Goal: Find specific page/section: Find specific page/section

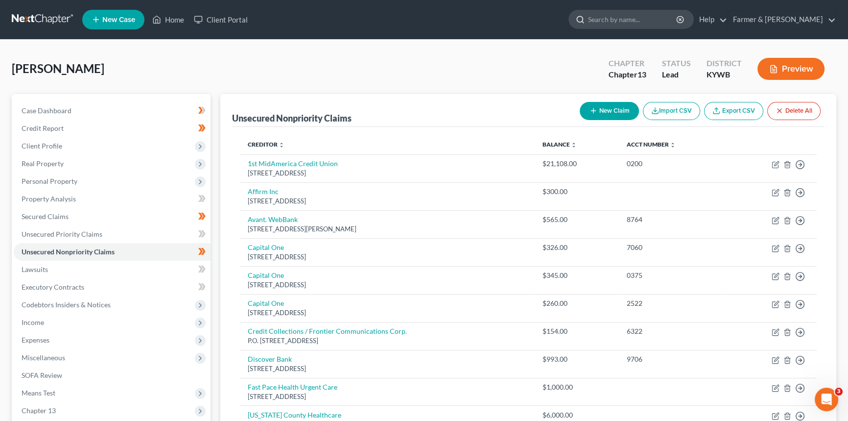
click at [651, 17] on input "search" at bounding box center [633, 19] width 90 height 18
type input "[PERSON_NAME]"
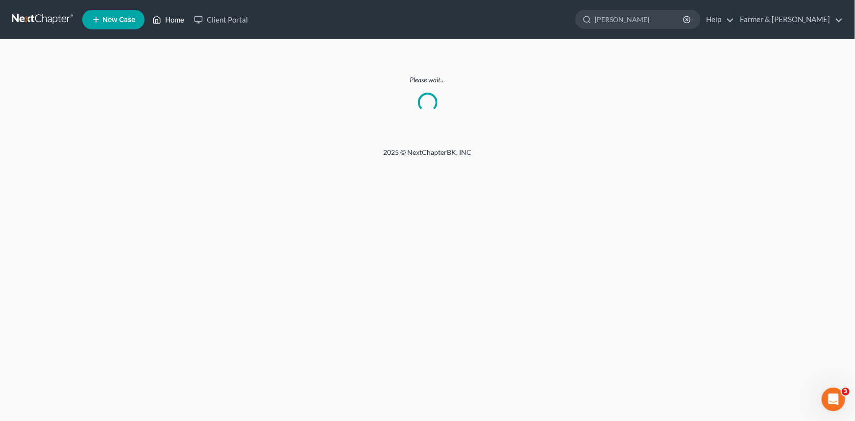
click at [168, 20] on link "Home" at bounding box center [168, 20] width 42 height 18
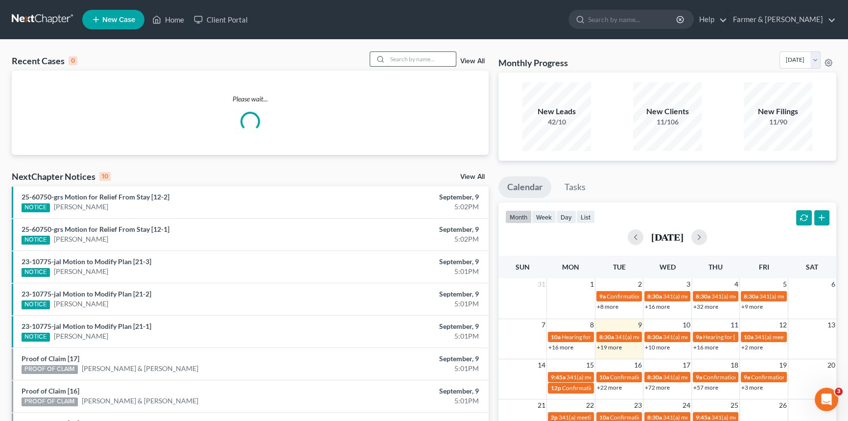
click at [408, 57] on input "search" at bounding box center [421, 59] width 69 height 14
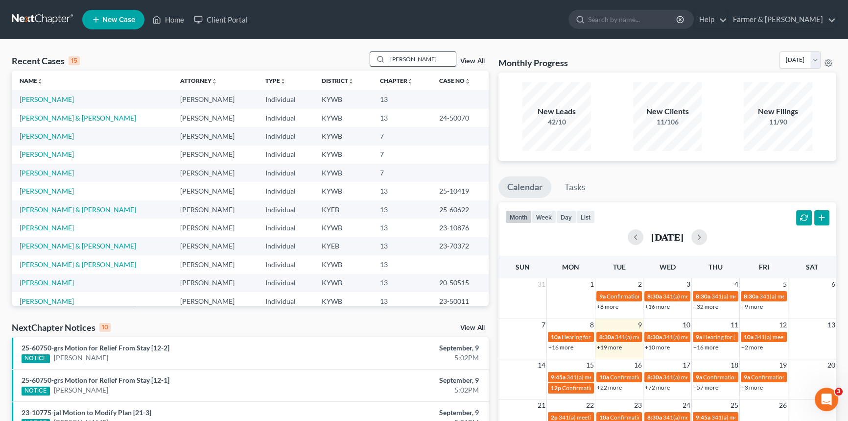
type input "[PERSON_NAME]"
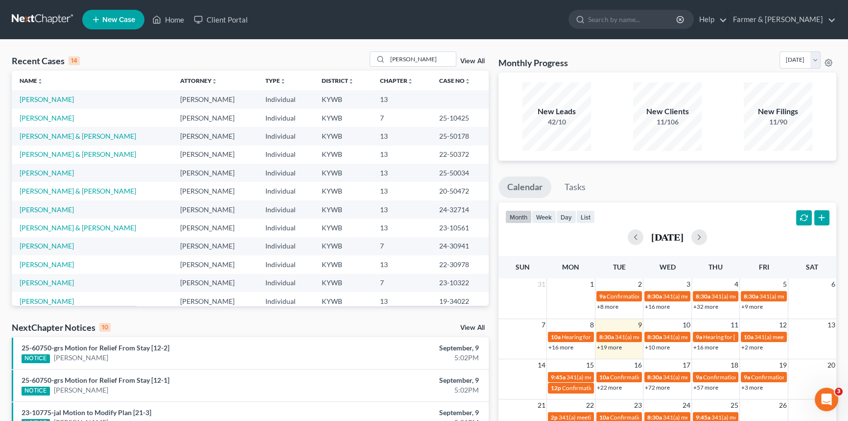
click at [51, 104] on td "[PERSON_NAME]" at bounding box center [92, 99] width 161 height 18
click at [53, 100] on link "[PERSON_NAME]" at bounding box center [47, 99] width 54 height 8
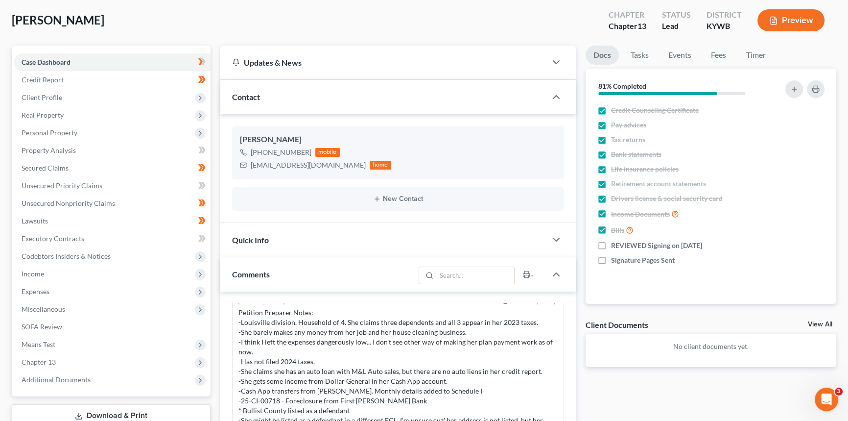
scroll to position [89, 0]
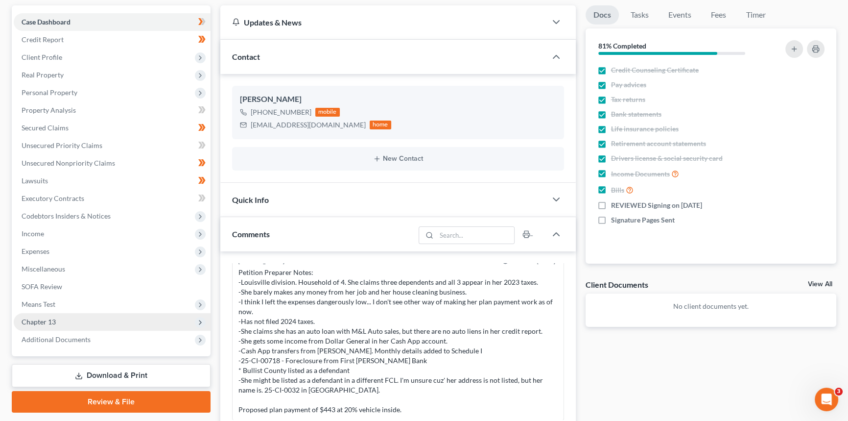
click at [43, 318] on span "Chapter 13" at bounding box center [39, 321] width 34 height 8
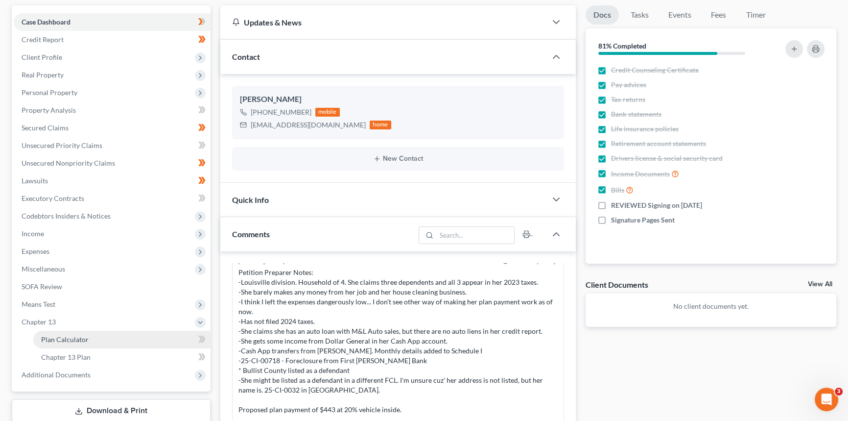
click at [77, 336] on span "Plan Calculator" at bounding box center [65, 339] width 48 height 8
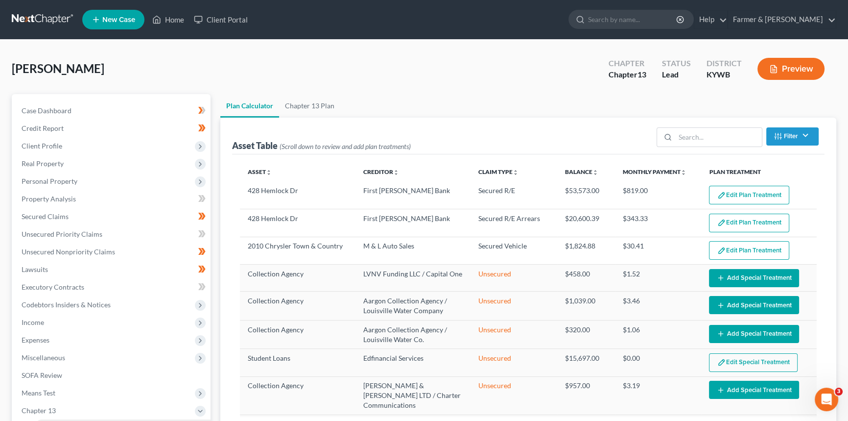
select select "59"
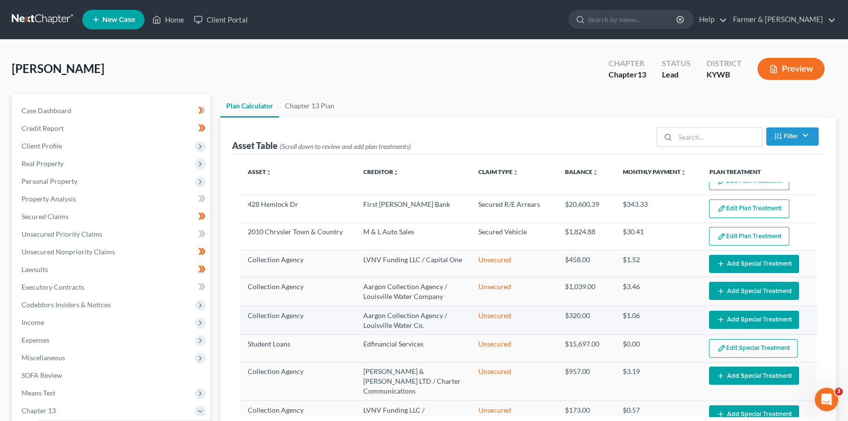
scroll to position [50, 0]
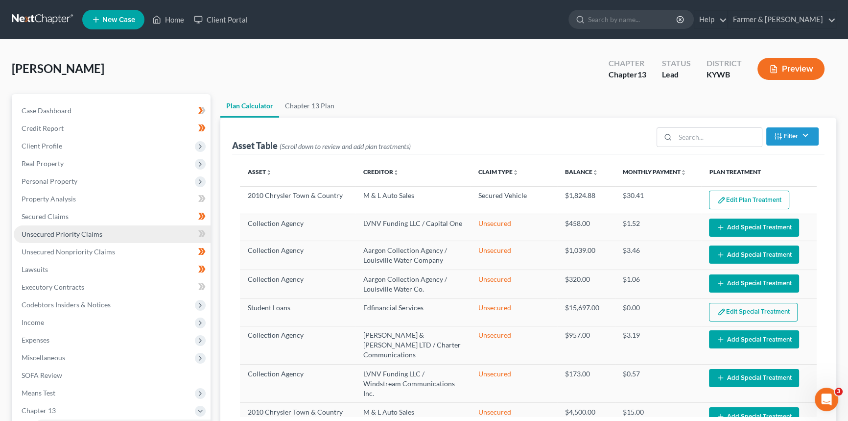
click at [67, 230] on span "Unsecured Priority Claims" at bounding box center [62, 234] width 81 height 8
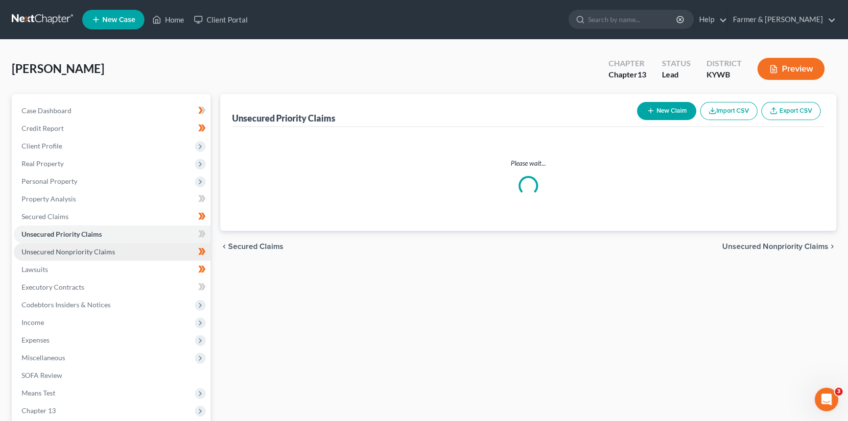
click at [56, 247] on span "Unsecured Nonpriority Claims" at bounding box center [69, 251] width 94 height 8
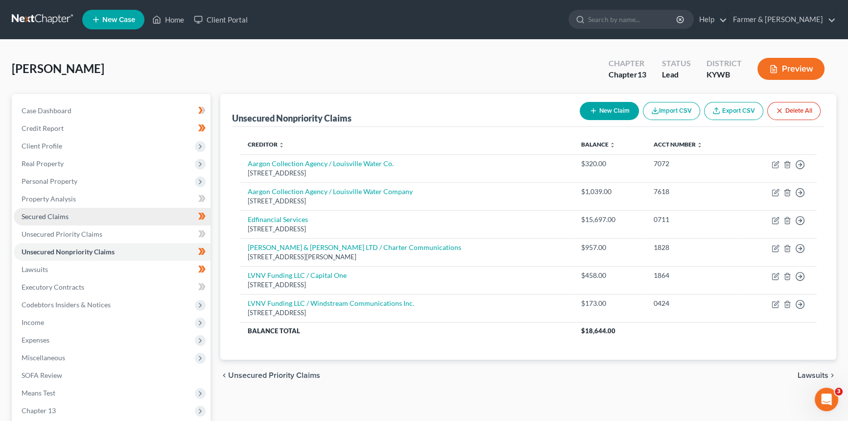
click at [54, 216] on span "Secured Claims" at bounding box center [45, 216] width 47 height 8
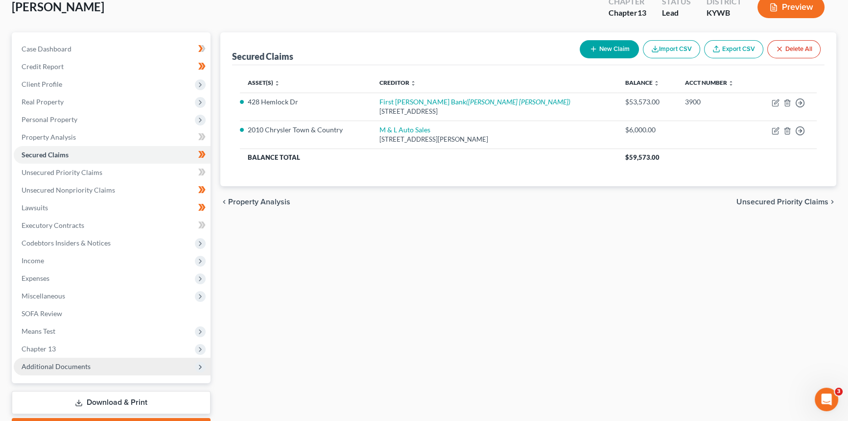
scroll to position [89, 0]
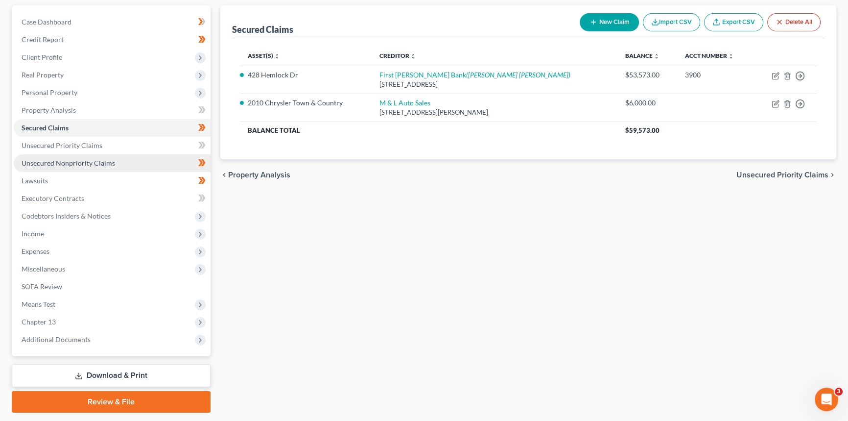
click at [127, 160] on link "Unsecured Nonpriority Claims" at bounding box center [112, 163] width 197 height 18
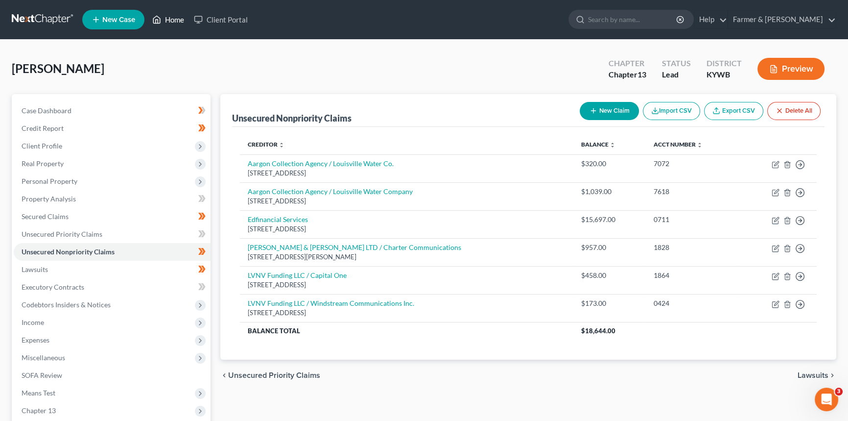
click at [172, 20] on link "Home" at bounding box center [168, 20] width 42 height 18
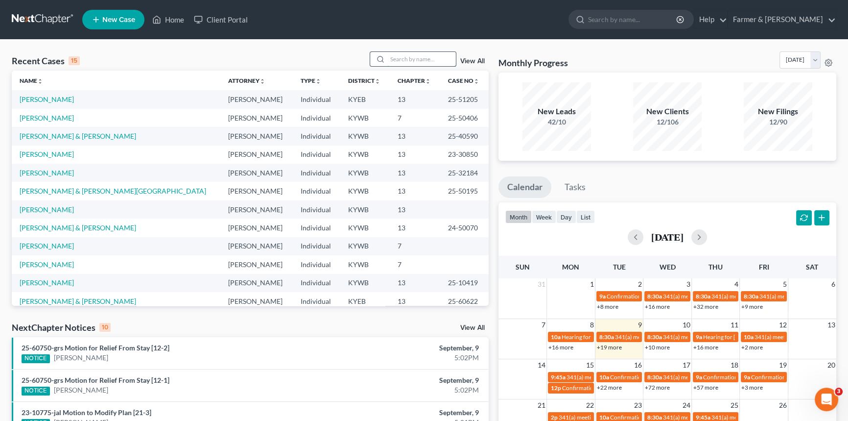
click at [423, 58] on input "search" at bounding box center [421, 59] width 69 height 14
type input "[PERSON_NAME]"
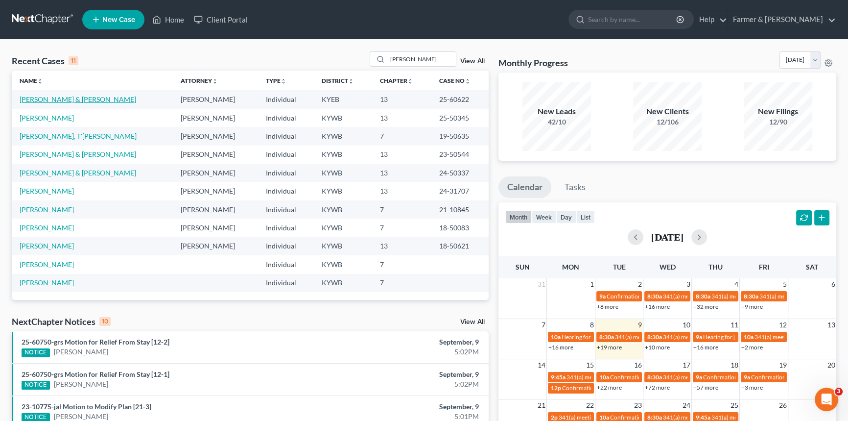
click at [59, 99] on link "[PERSON_NAME] & [PERSON_NAME]" at bounding box center [78, 99] width 117 height 8
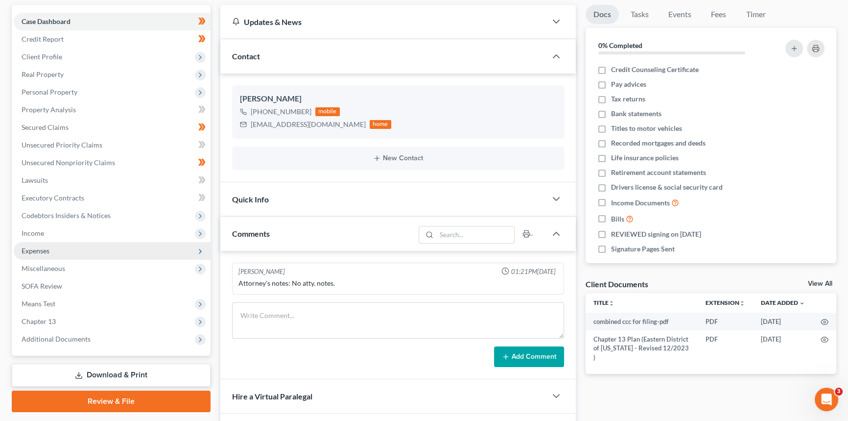
scroll to position [133, 0]
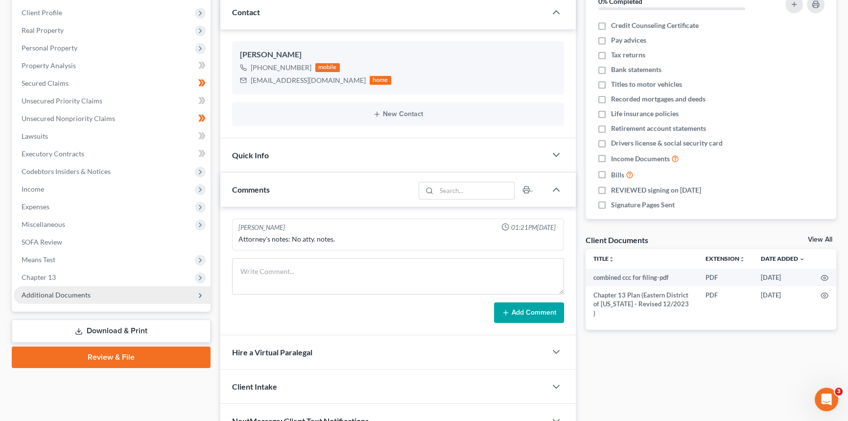
click at [65, 294] on span "Additional Documents" at bounding box center [56, 294] width 69 height 8
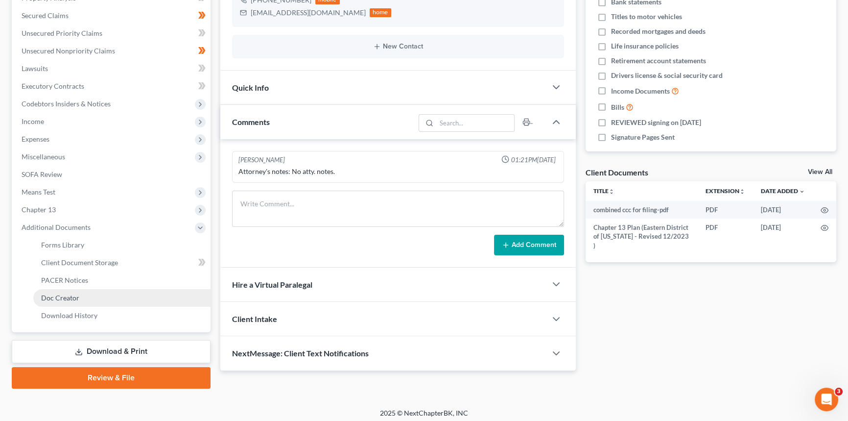
scroll to position [204, 0]
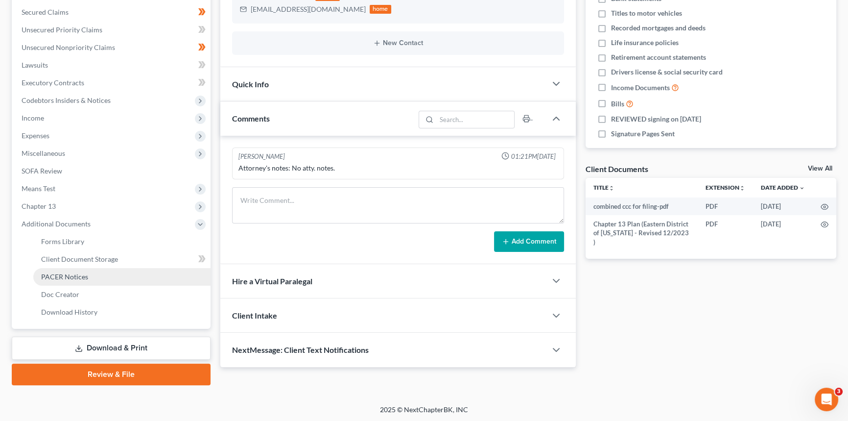
click at [87, 276] on link "PACER Notices" at bounding box center [121, 277] width 177 height 18
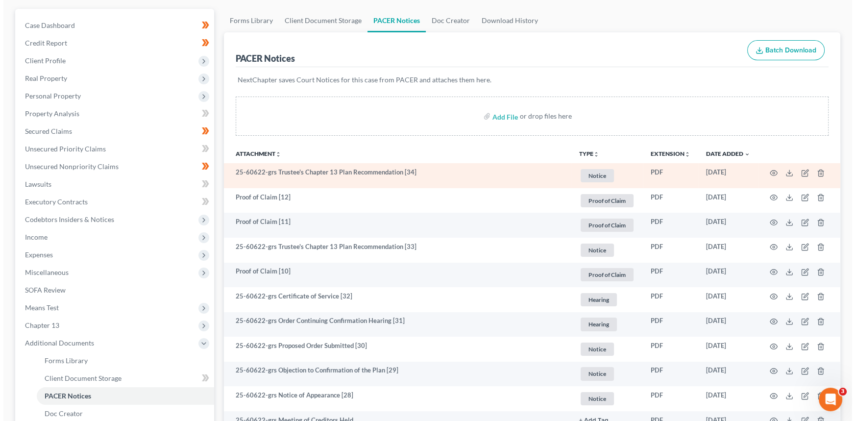
scroll to position [89, 0]
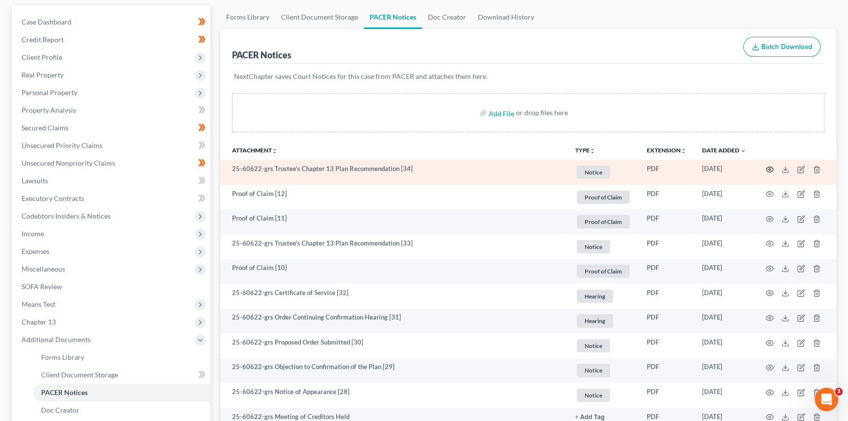
click at [768, 167] on icon "button" at bounding box center [770, 170] width 8 height 8
